Goal: Check status: Check status

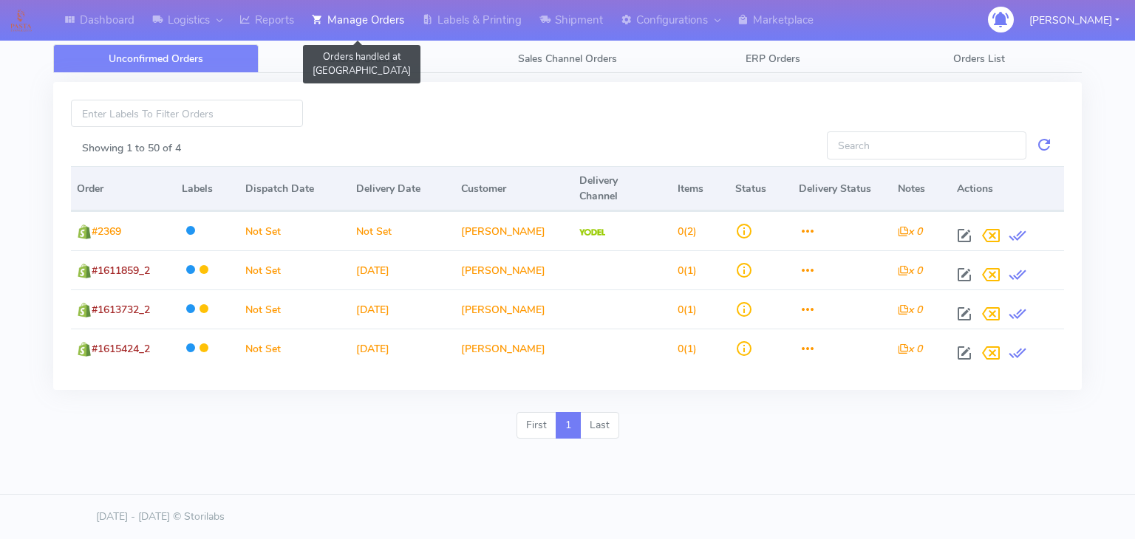
click at [379, 16] on link "Manage Orders" at bounding box center [358, 20] width 110 height 41
click at [369, 57] on span "Search Orders" at bounding box center [362, 59] width 66 height 14
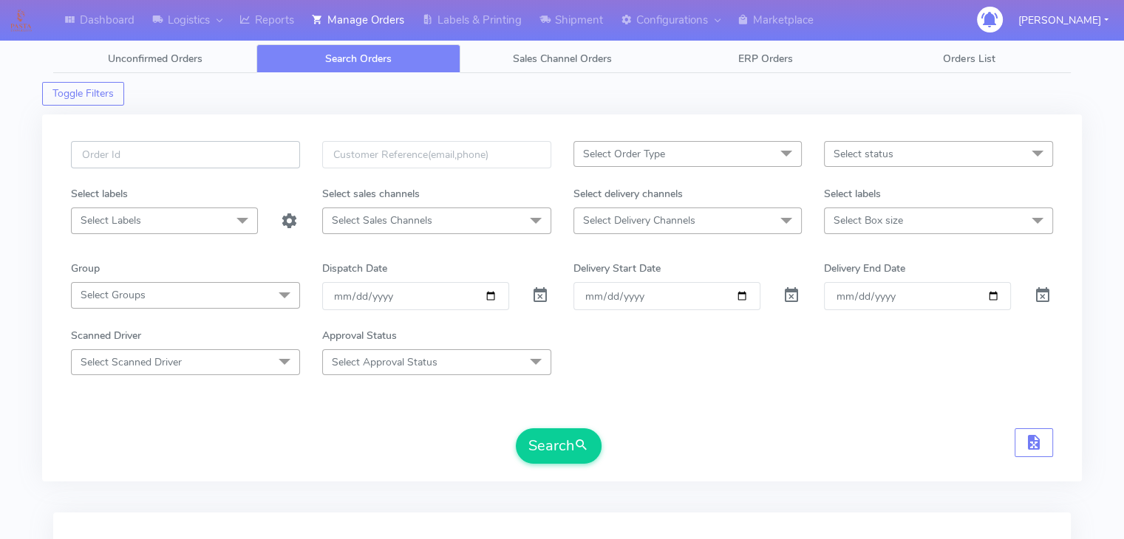
click at [91, 154] on input "text" at bounding box center [185, 154] width 229 height 27
drag, startPoint x: 131, startPoint y: 157, endPoint x: 89, endPoint y: 162, distance: 42.3
click at [89, 162] on input "#1602067_1" at bounding box center [185, 154] width 229 height 27
paste input "15232"
type input "#1615232_1"
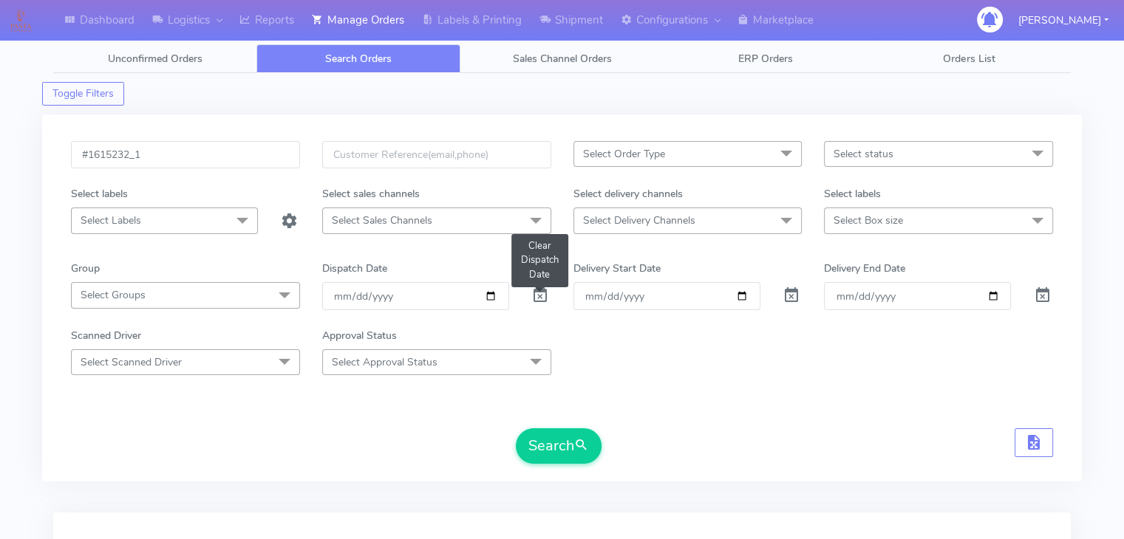
click at [542, 298] on span at bounding box center [540, 299] width 18 height 14
click at [543, 437] on button "Search" at bounding box center [559, 445] width 86 height 35
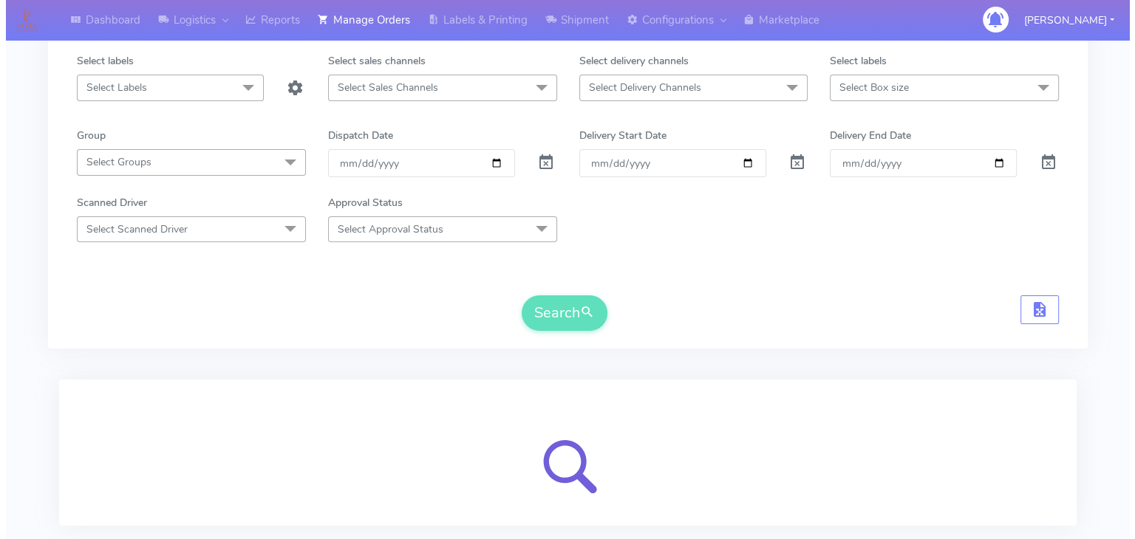
scroll to position [222, 0]
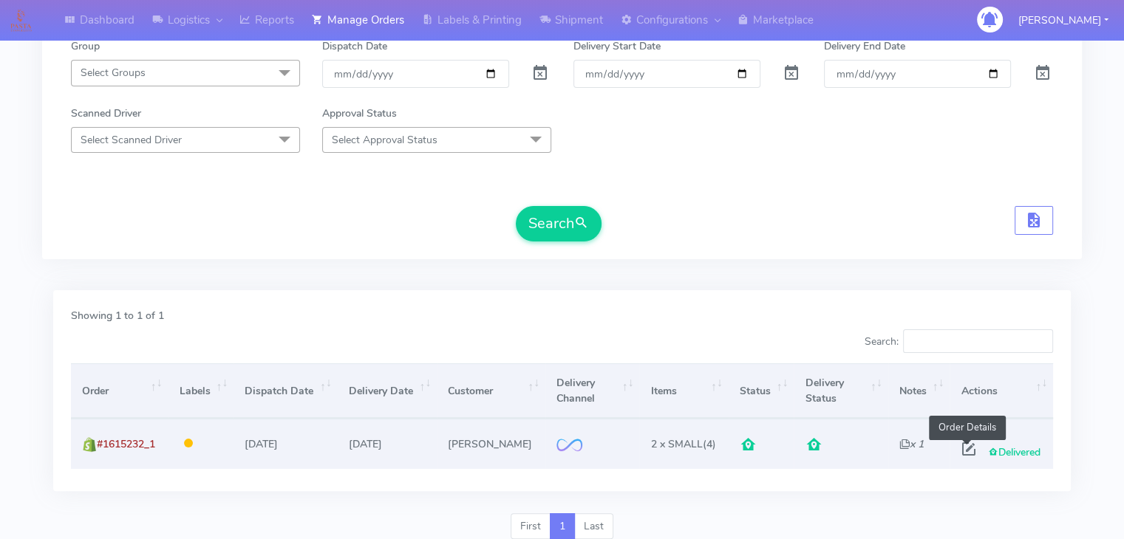
click at [966, 447] on span at bounding box center [967, 452] width 27 height 14
select select "2"
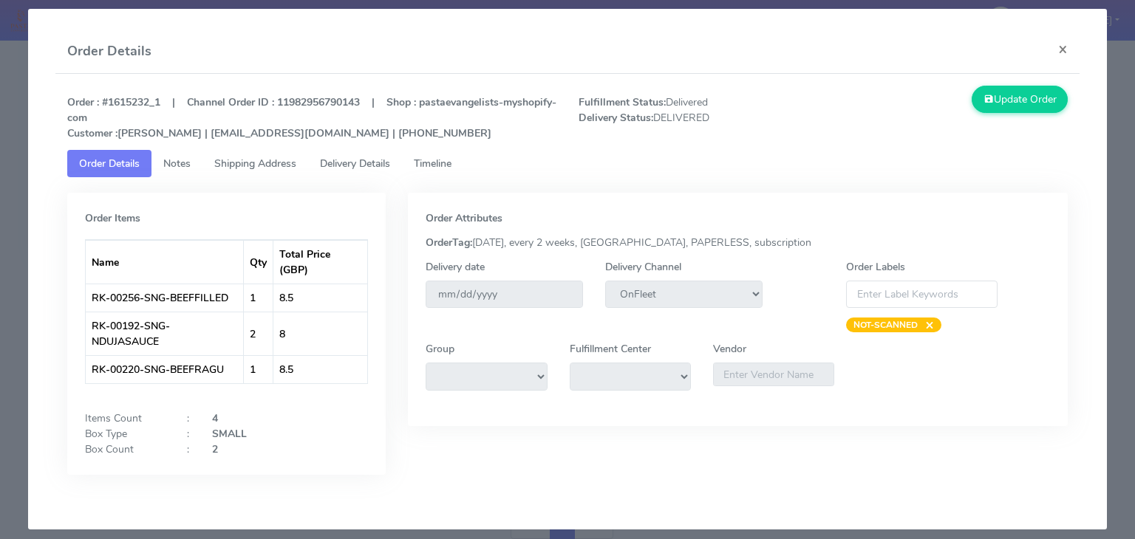
scroll to position [22, 0]
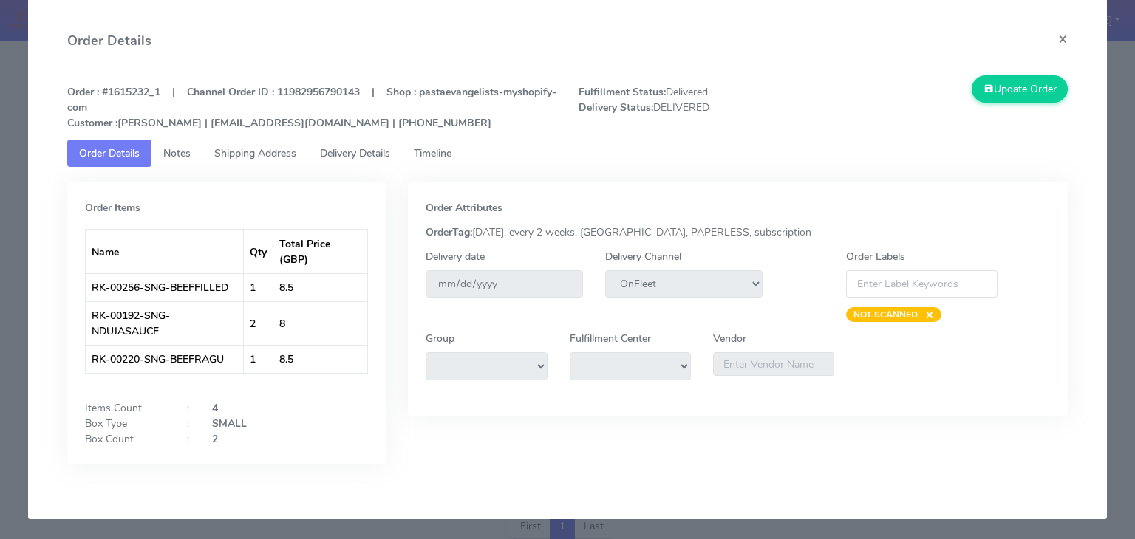
click at [180, 156] on span "Notes" at bounding box center [176, 153] width 27 height 14
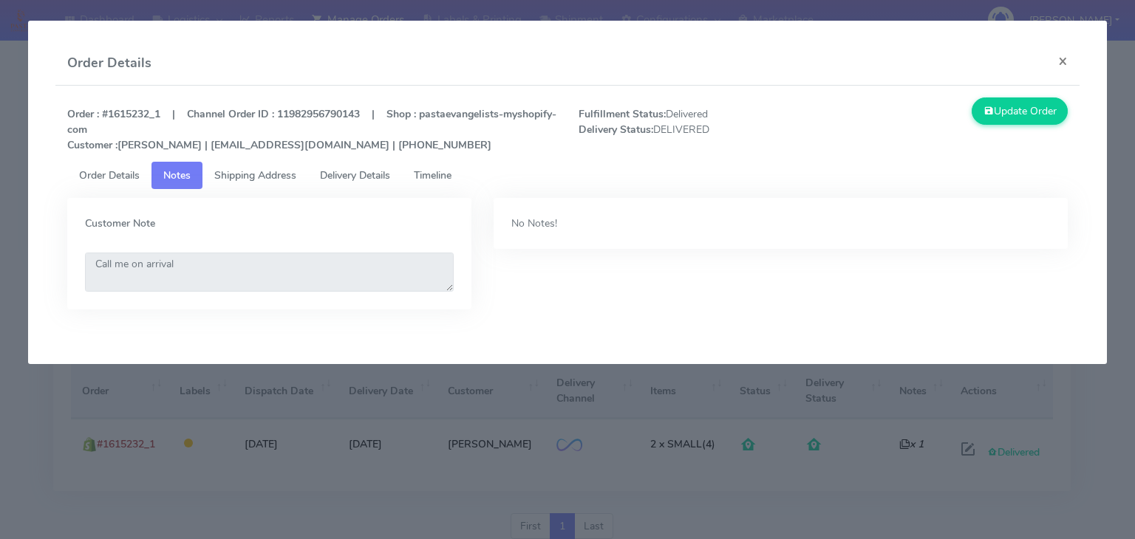
click at [263, 174] on span "Shipping Address" at bounding box center [255, 175] width 82 height 14
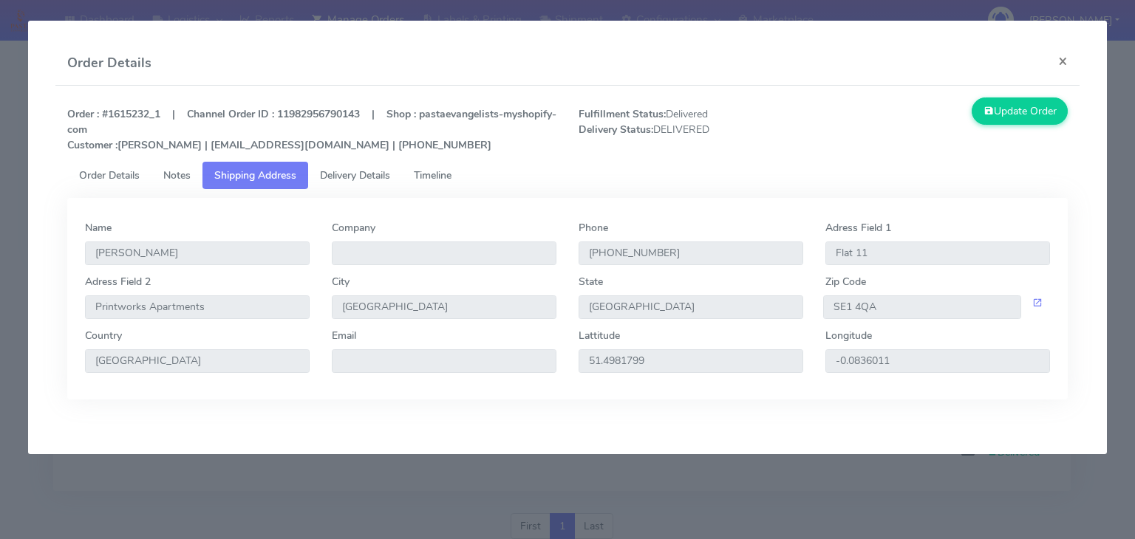
click at [348, 170] on span "Delivery Details" at bounding box center [355, 175] width 70 height 14
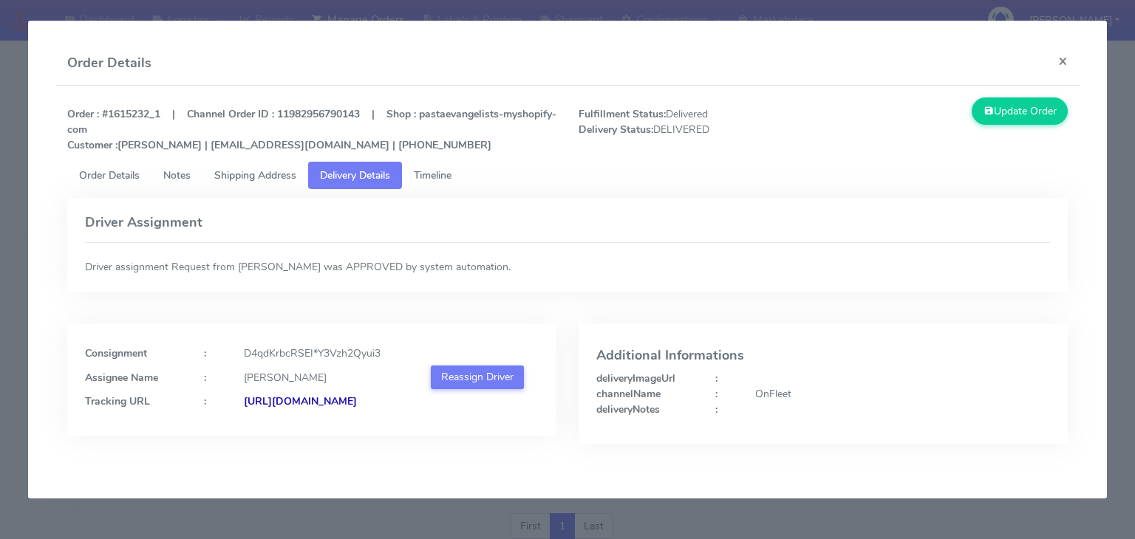
click at [435, 164] on link "Timeline" at bounding box center [432, 175] width 61 height 27
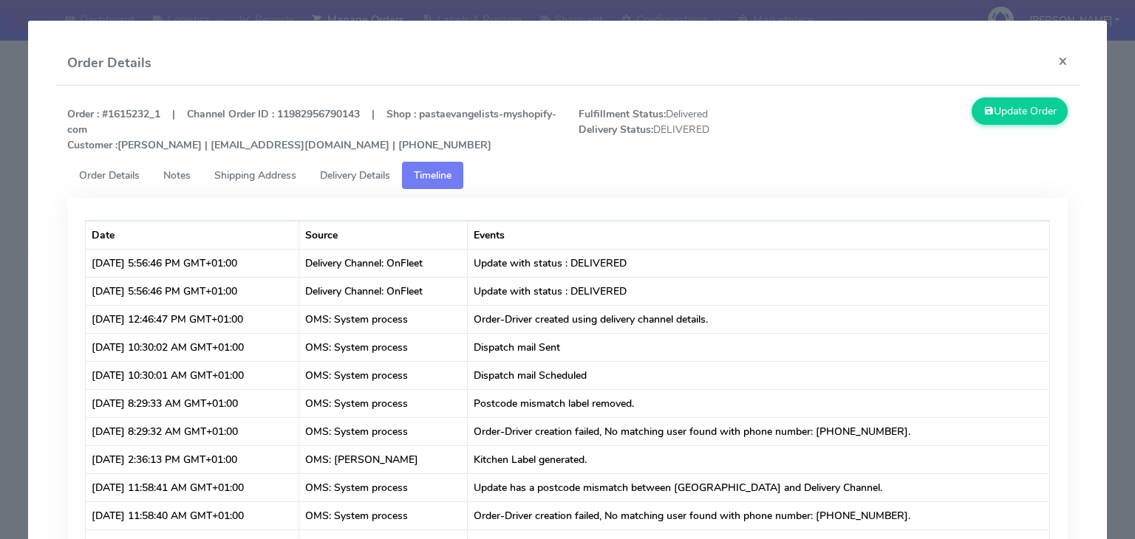
click at [129, 184] on link "Order Details" at bounding box center [109, 175] width 84 height 27
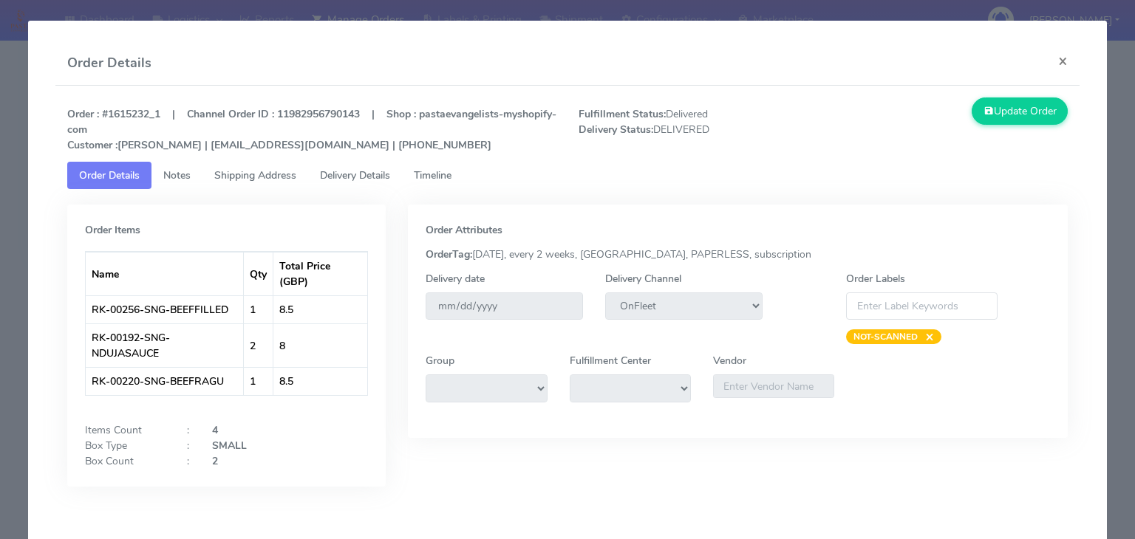
click at [435, 172] on span "Timeline" at bounding box center [433, 175] width 38 height 14
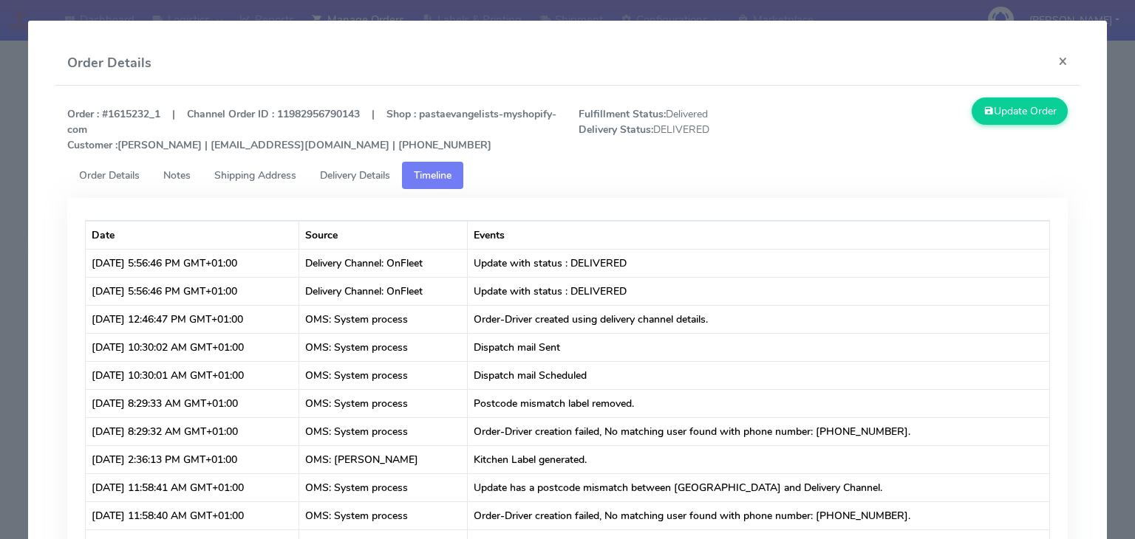
click at [133, 173] on span "Order Details" at bounding box center [109, 175] width 61 height 14
